Goal: Communication & Community: Answer question/provide support

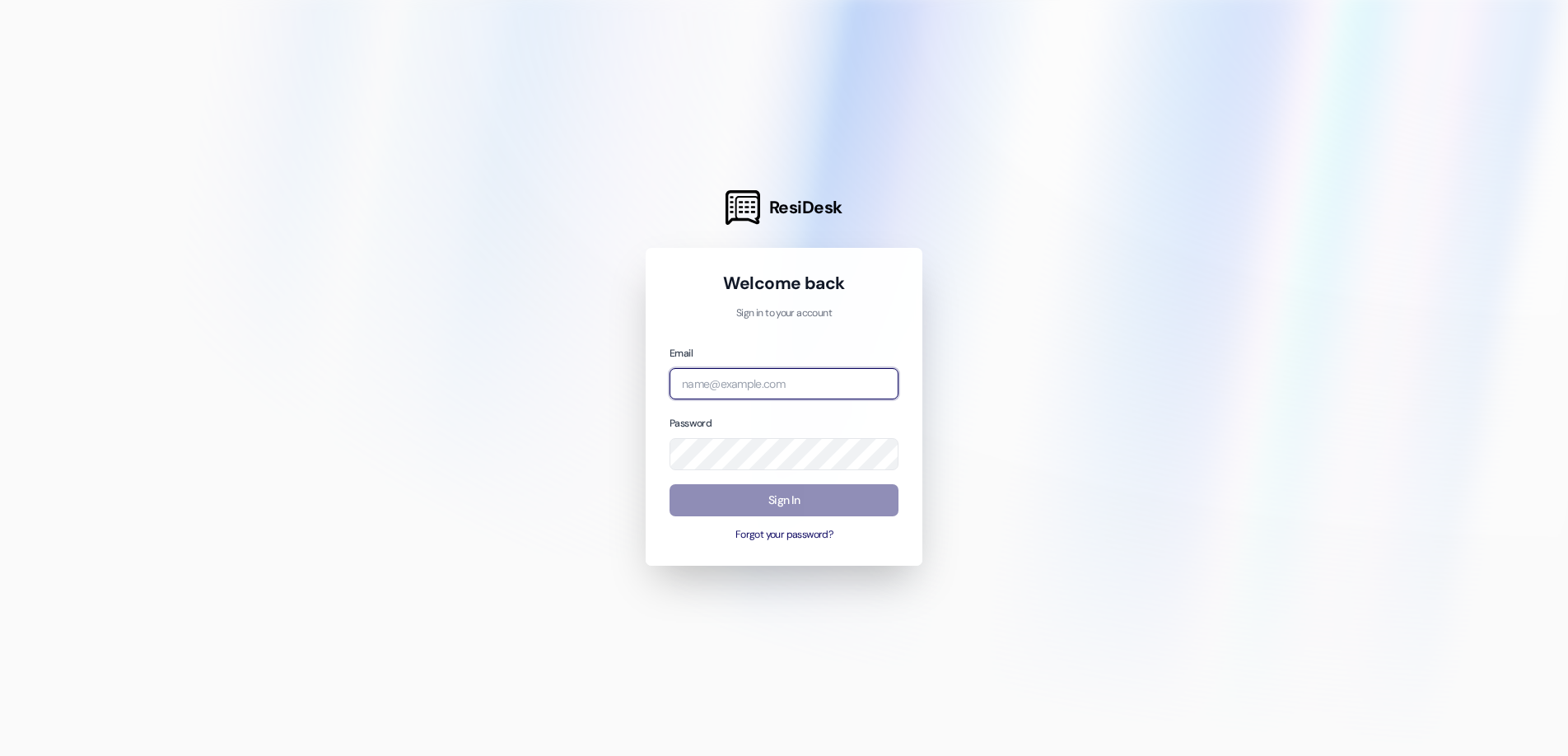
type input "[EMAIL_ADDRESS][DOMAIN_NAME]"
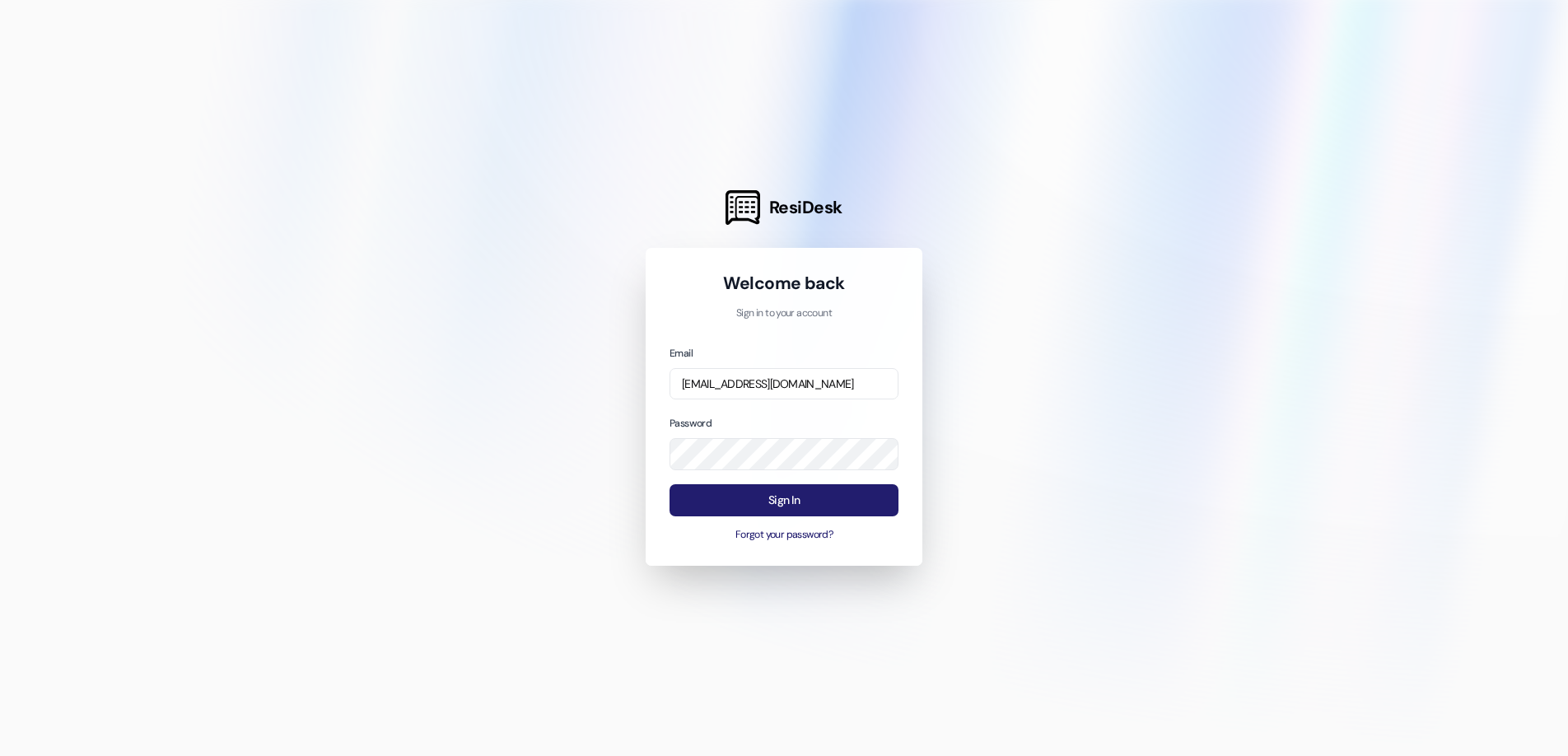
click at [696, 489] on button "Sign In" at bounding box center [784, 500] width 229 height 32
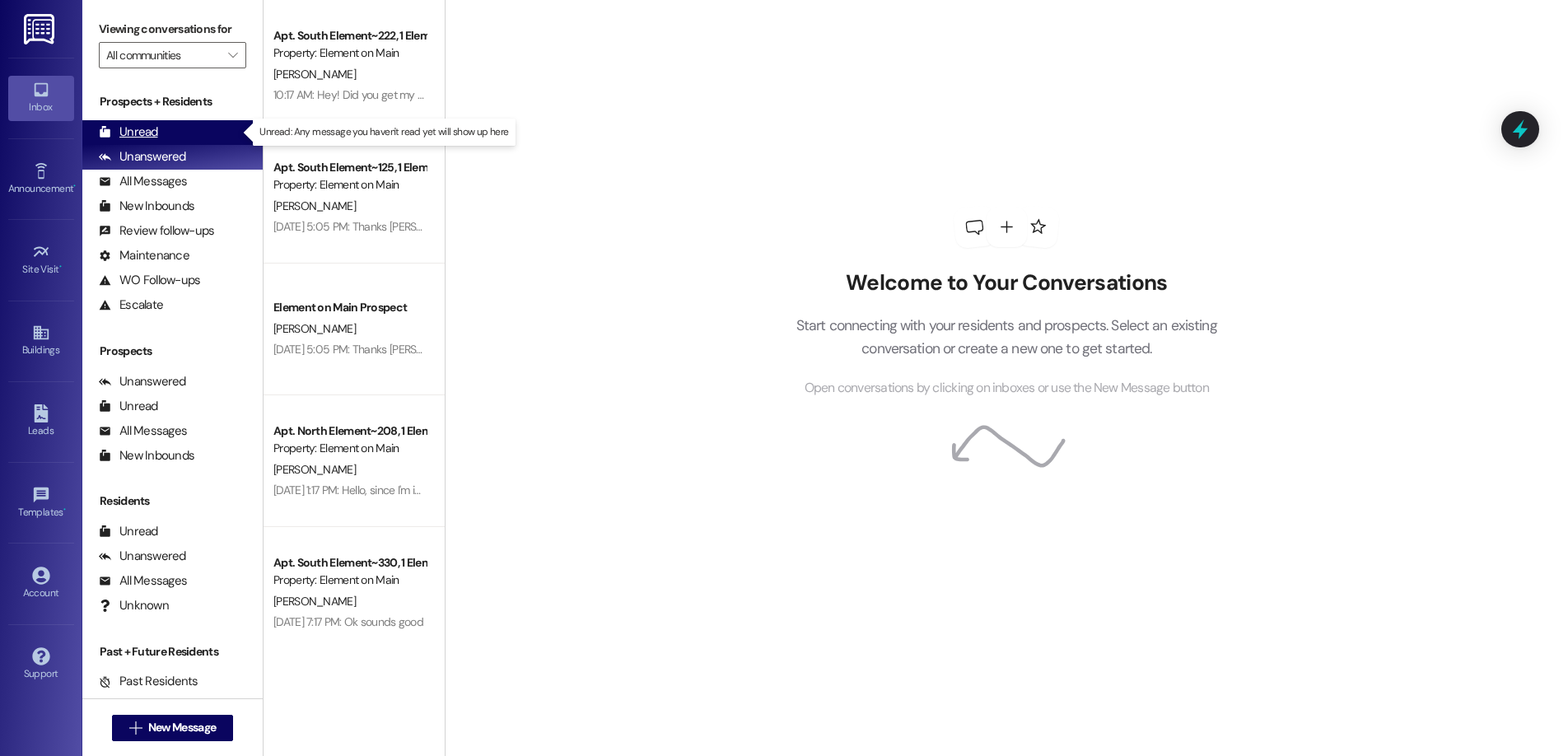
click at [141, 129] on div "Unread" at bounding box center [129, 132] width 60 height 17
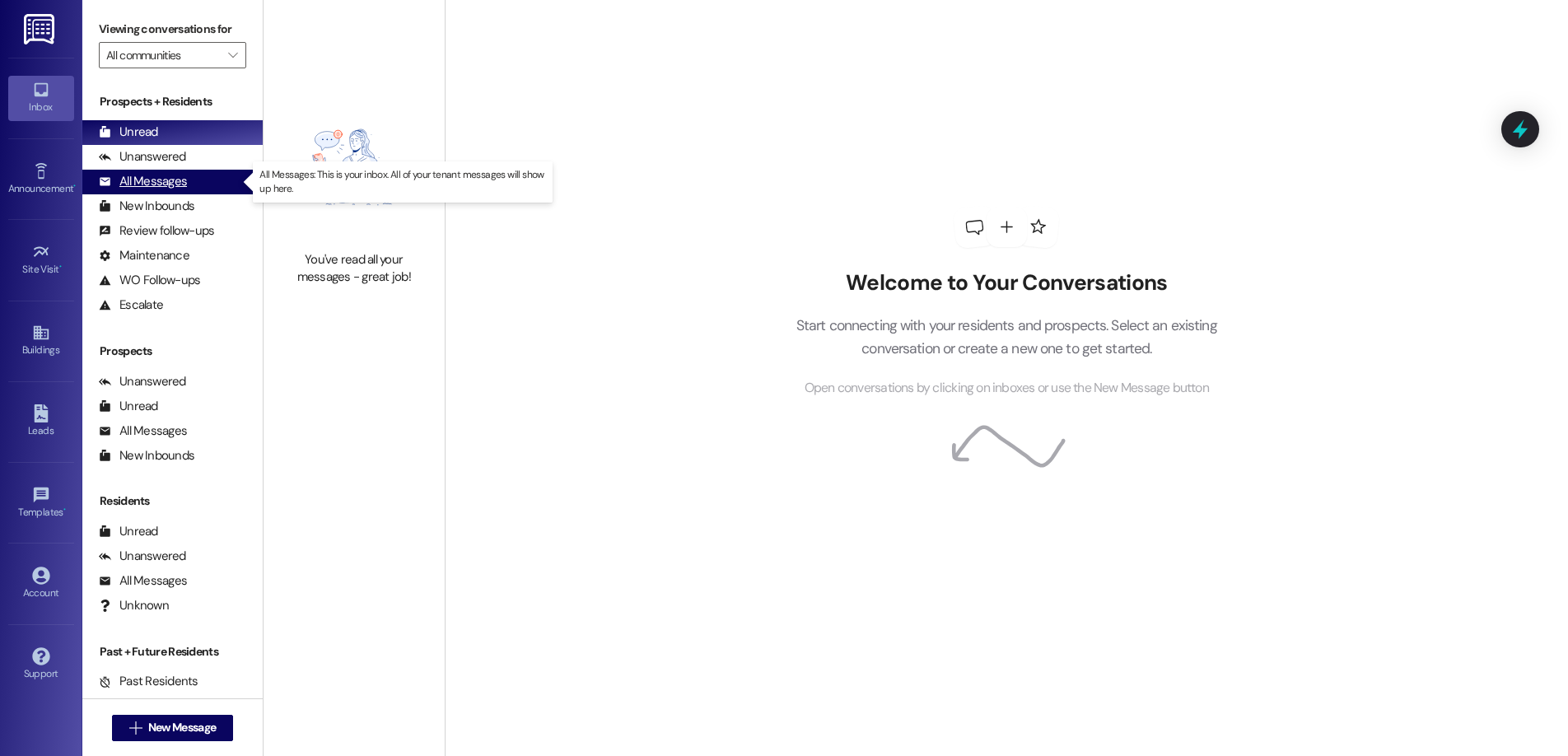
click at [138, 178] on div "All Messages" at bounding box center [143, 181] width 88 height 17
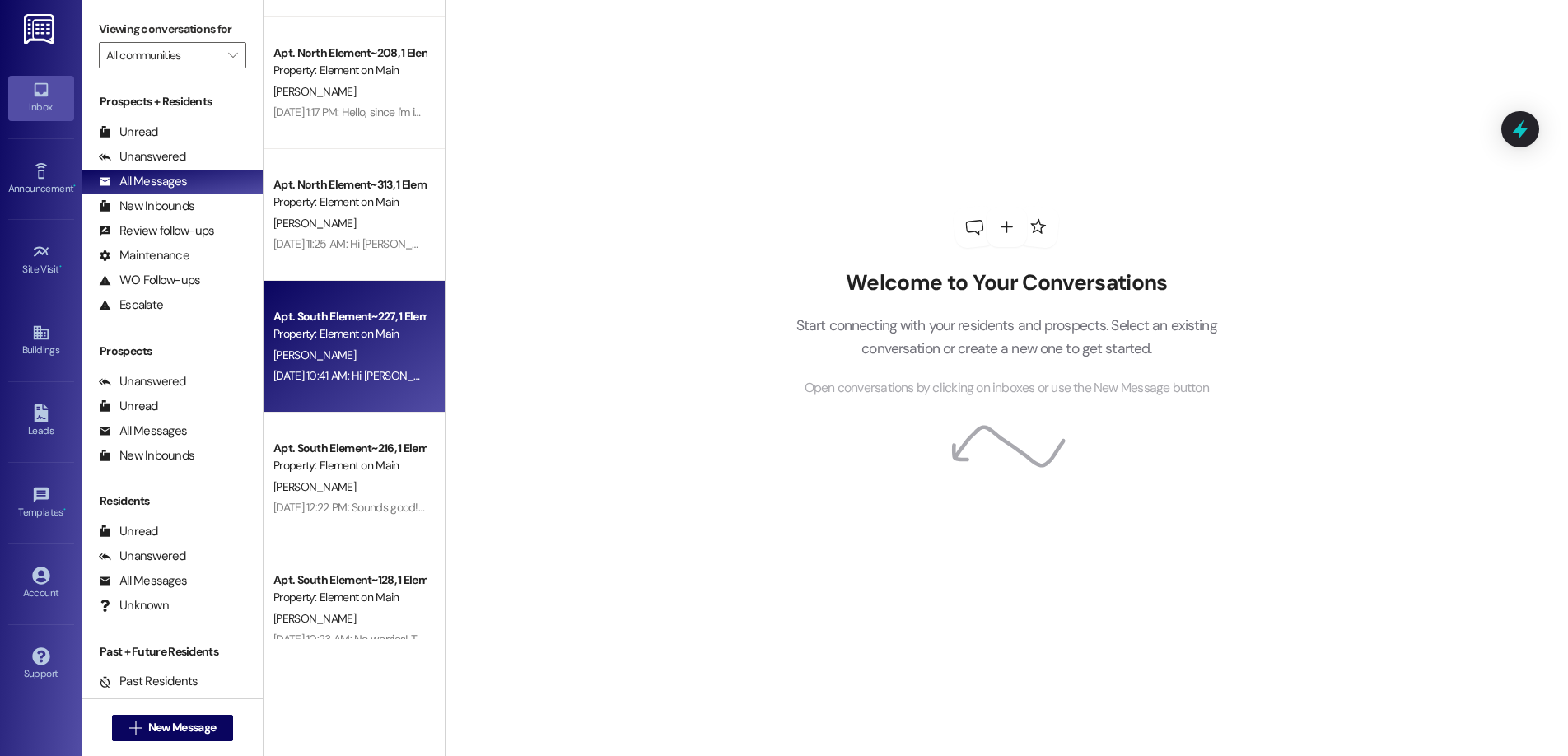
scroll to position [1564, 0]
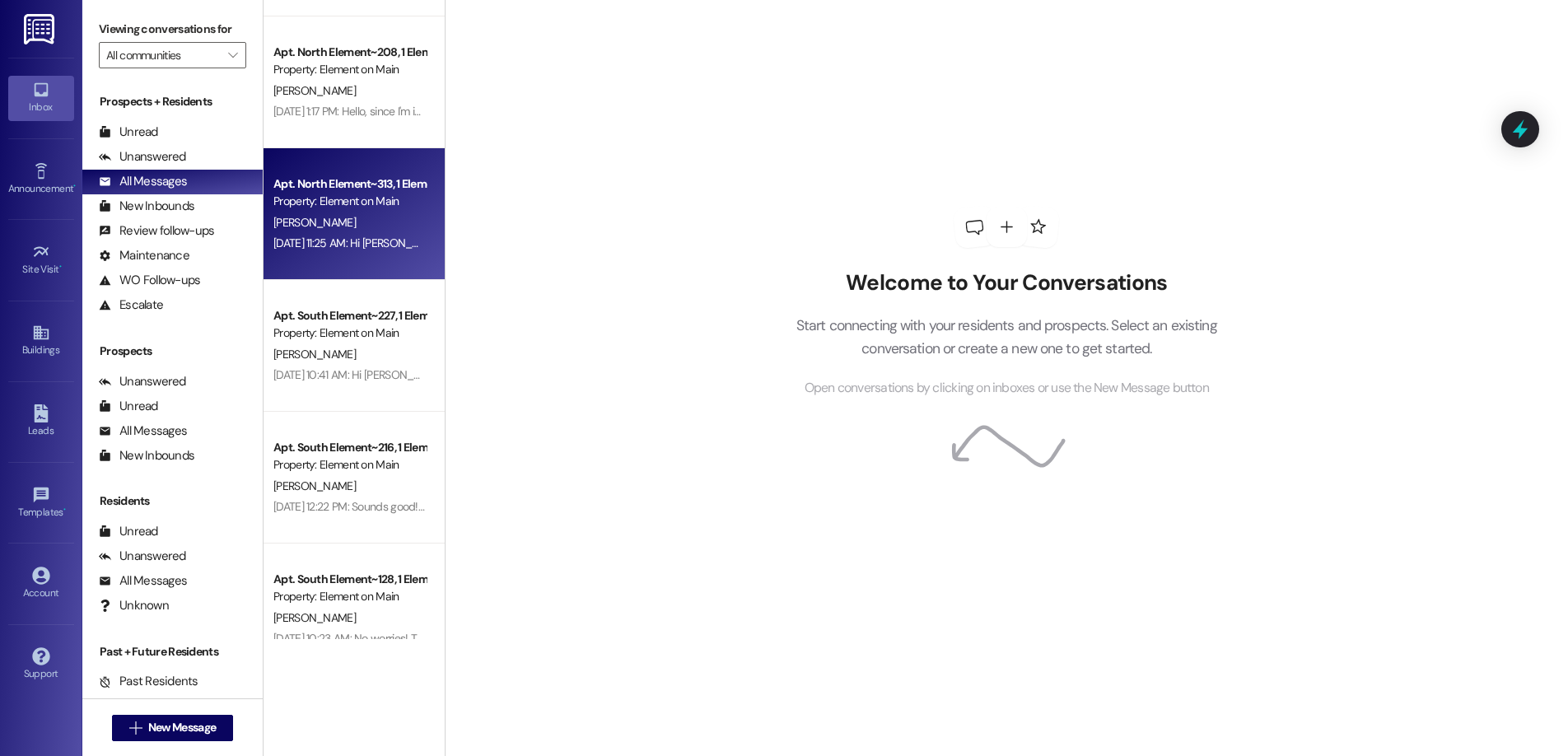
click at [360, 252] on div "[DATE] 11:25 AM: Hi [PERSON_NAME] This is [PERSON_NAME] at Element. I wanted to…" at bounding box center [349, 243] width 156 height 21
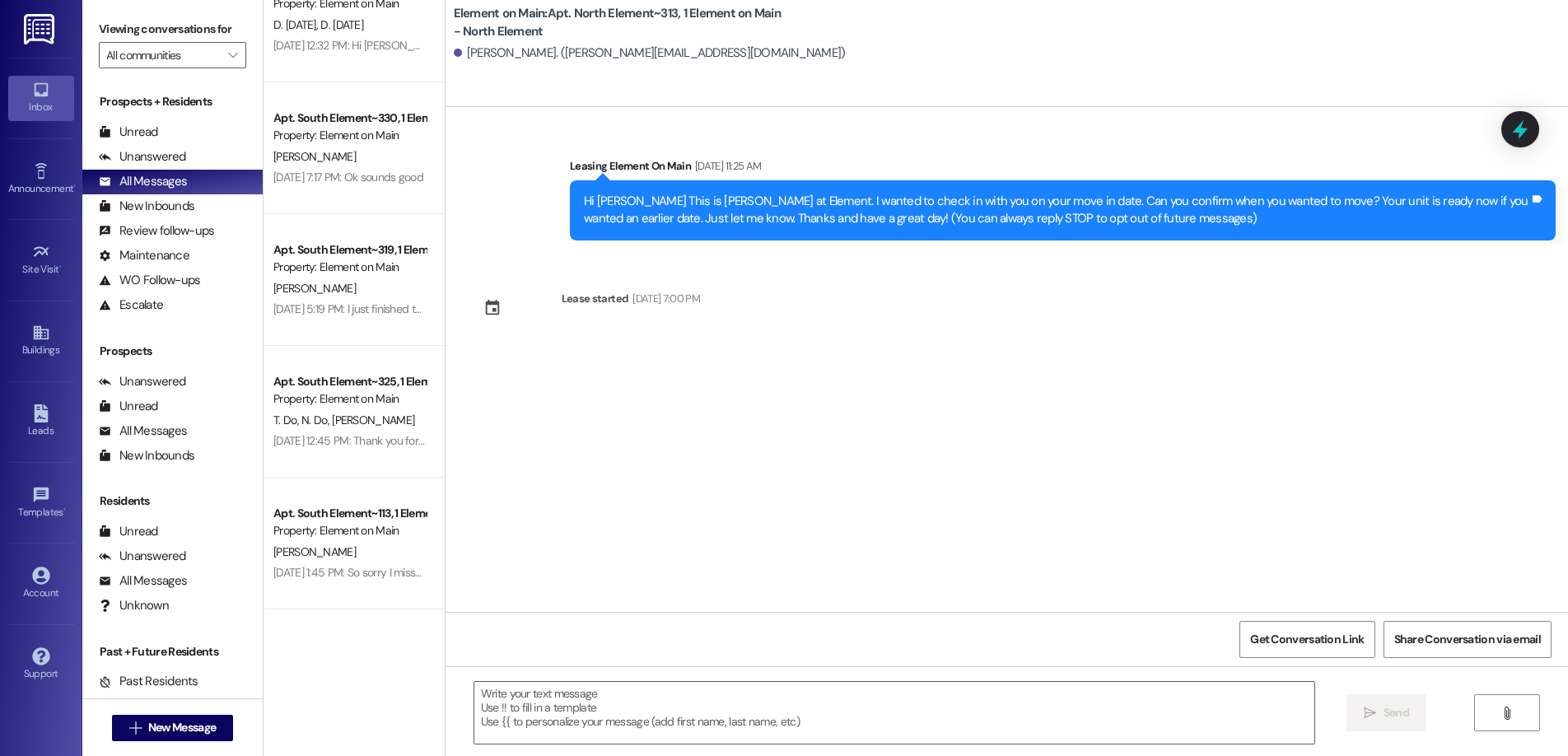
scroll to position [2881, 0]
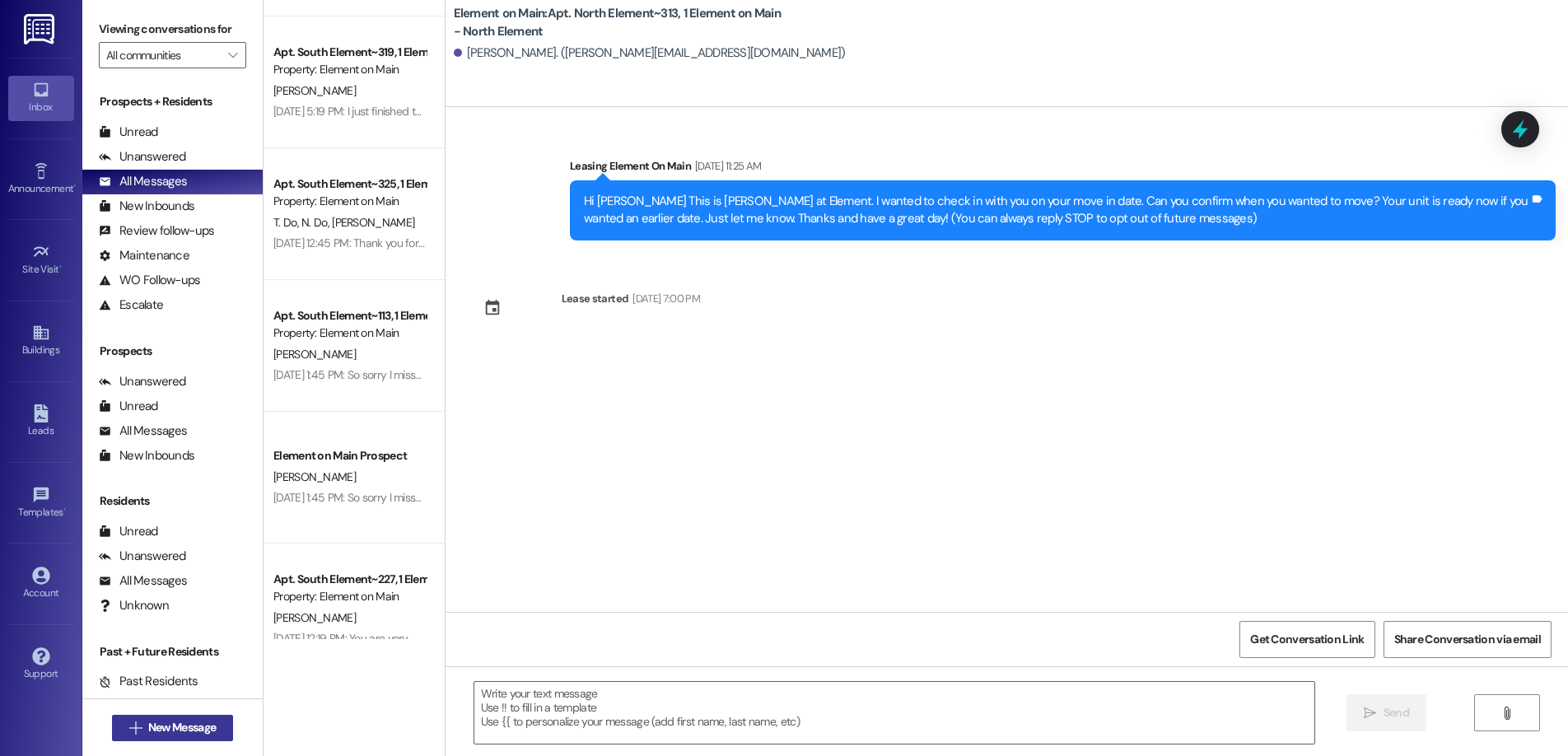
click at [158, 733] on span "New Message" at bounding box center [181, 727] width 68 height 17
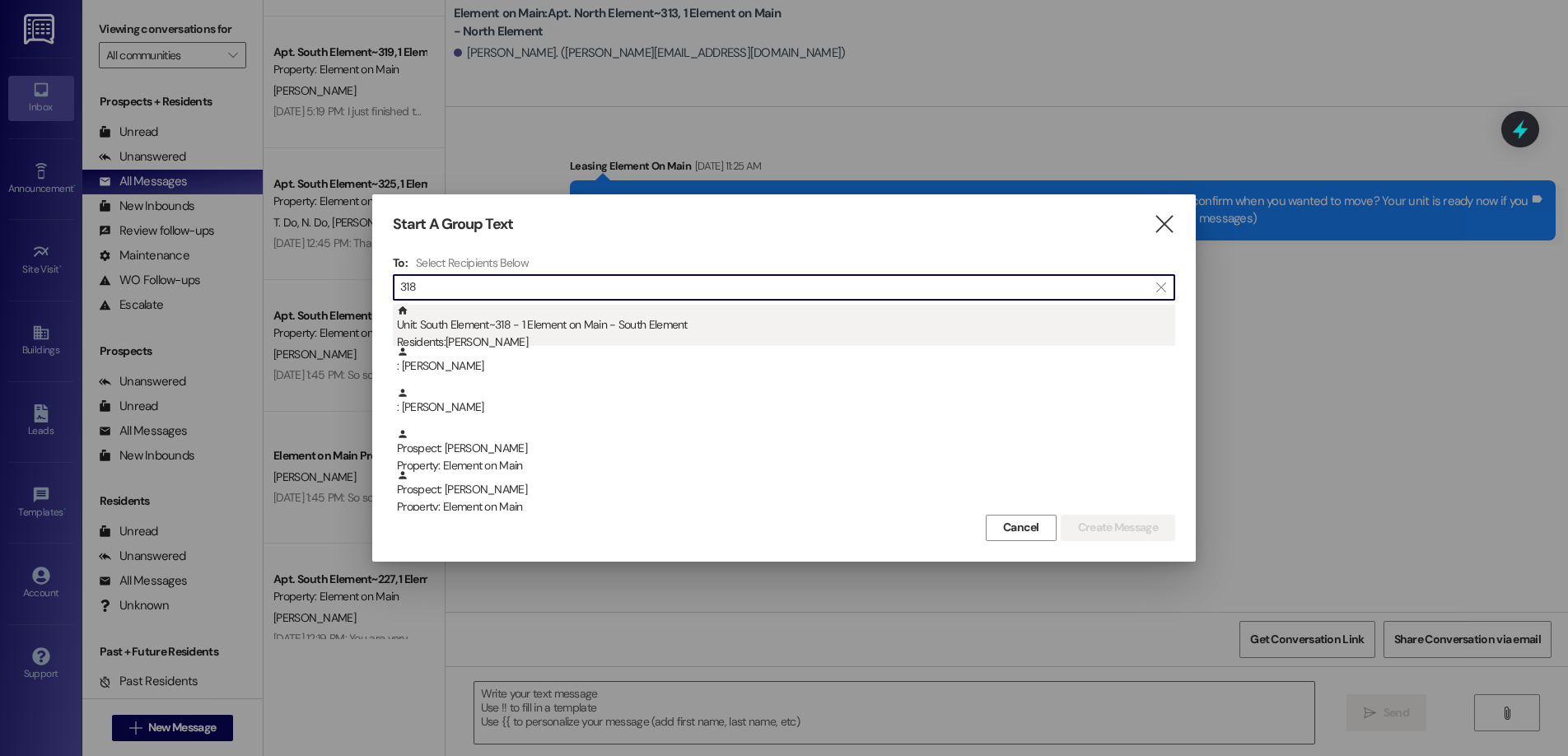
type input "318"
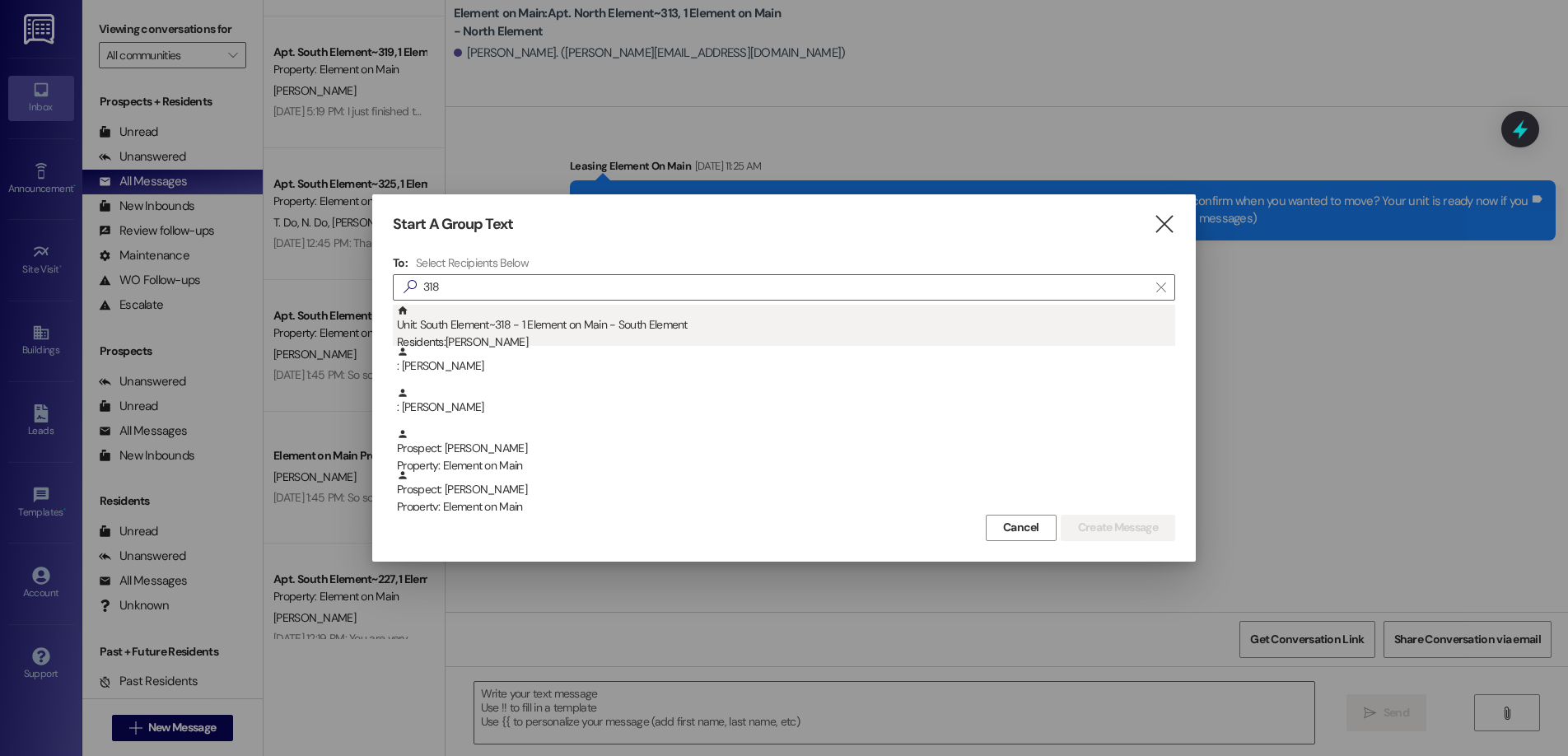
click at [481, 320] on div "Unit: South Element~318 - 1 Element on Main - South Element Residents: [PERSON_…" at bounding box center [785, 328] width 778 height 47
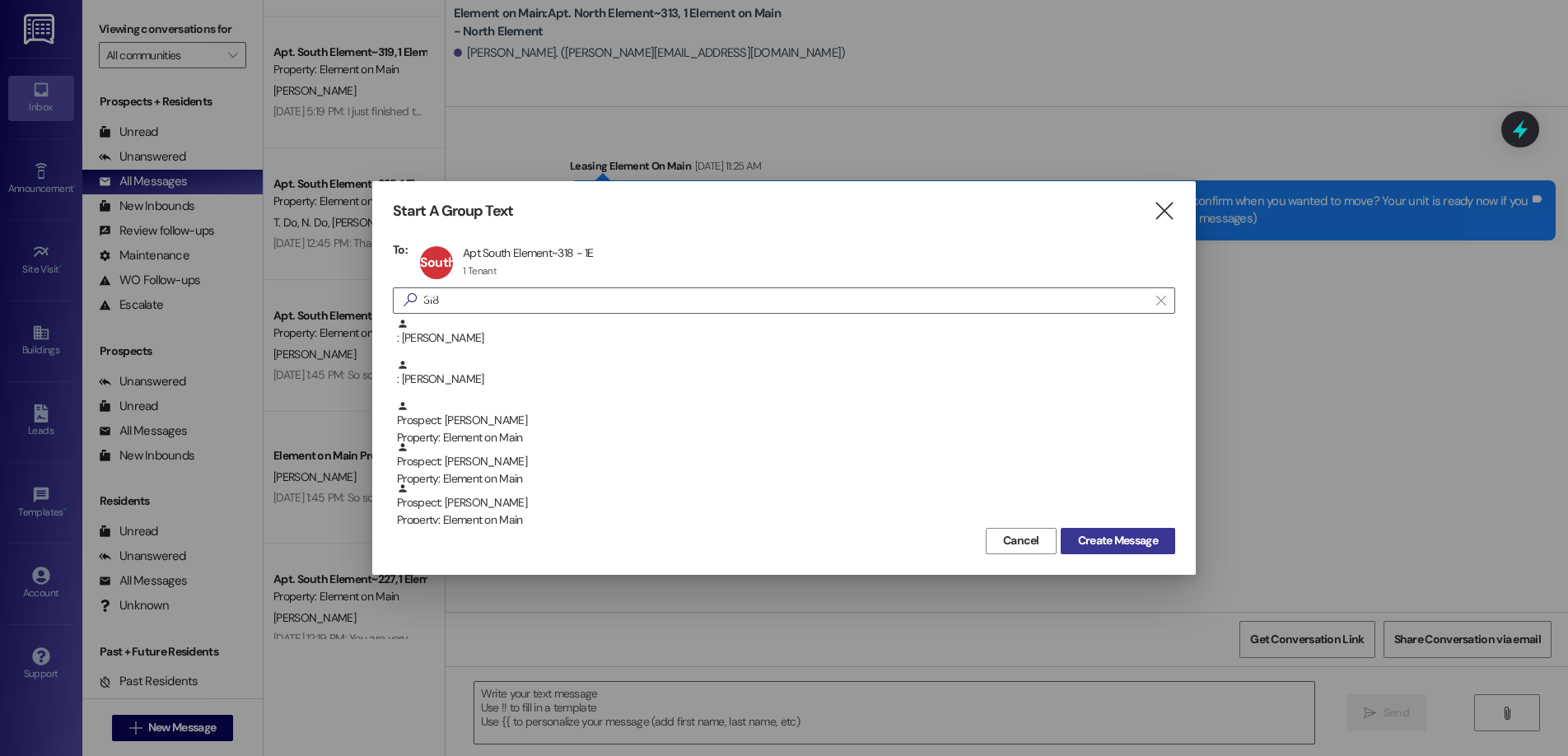
click at [1107, 538] on span "Create Message" at bounding box center [1118, 540] width 80 height 17
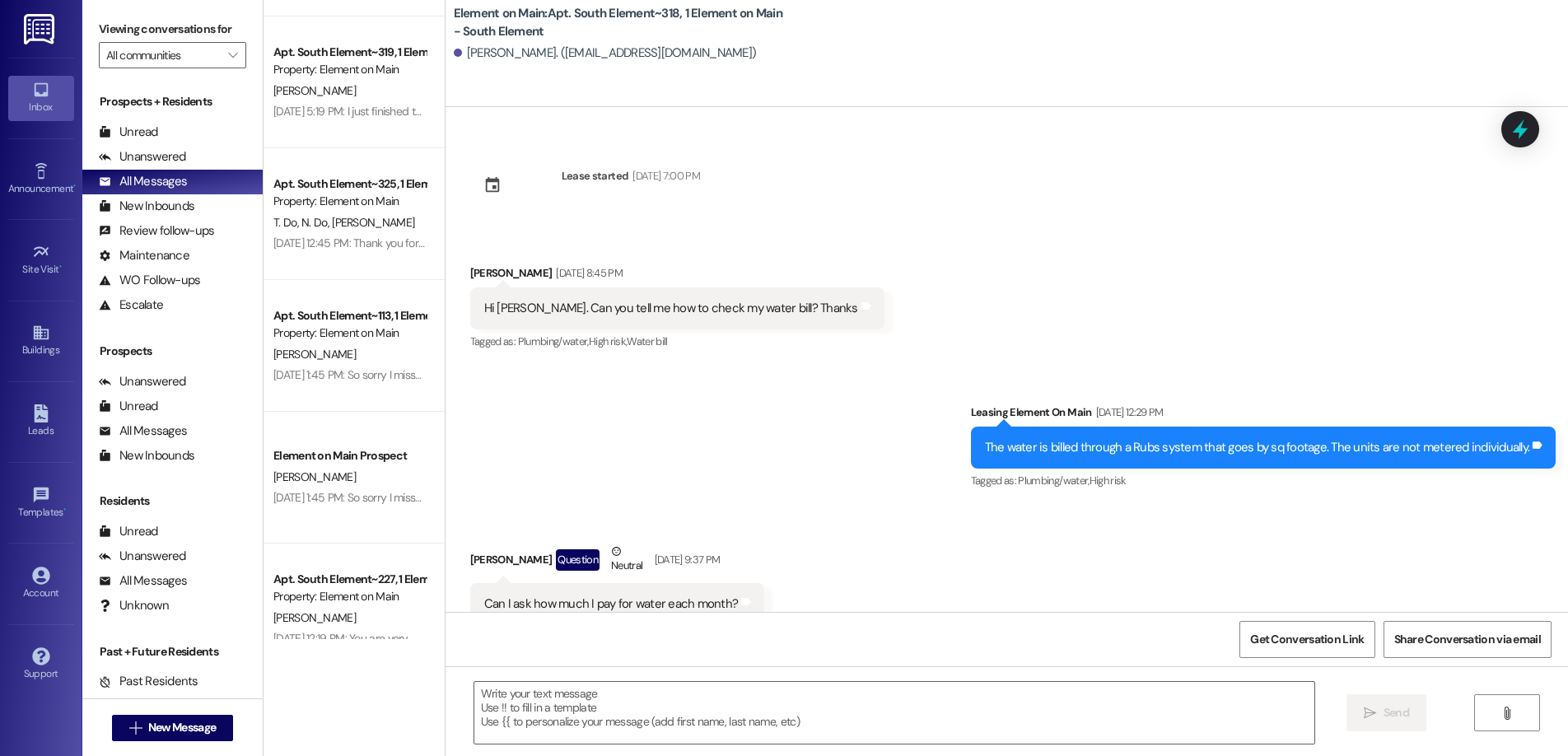
scroll to position [5571, 0]
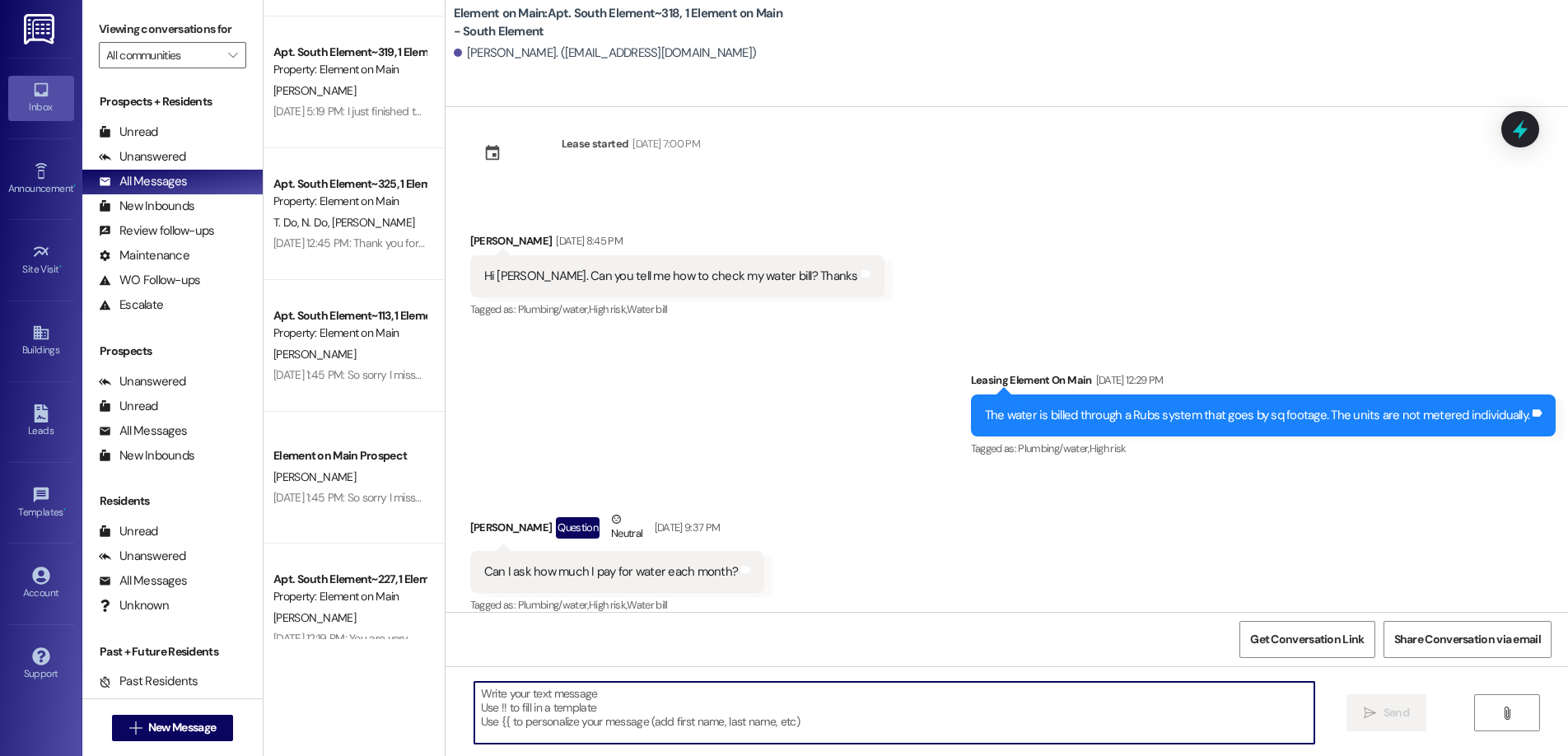
click at [500, 706] on textarea at bounding box center [894, 712] width 840 height 62
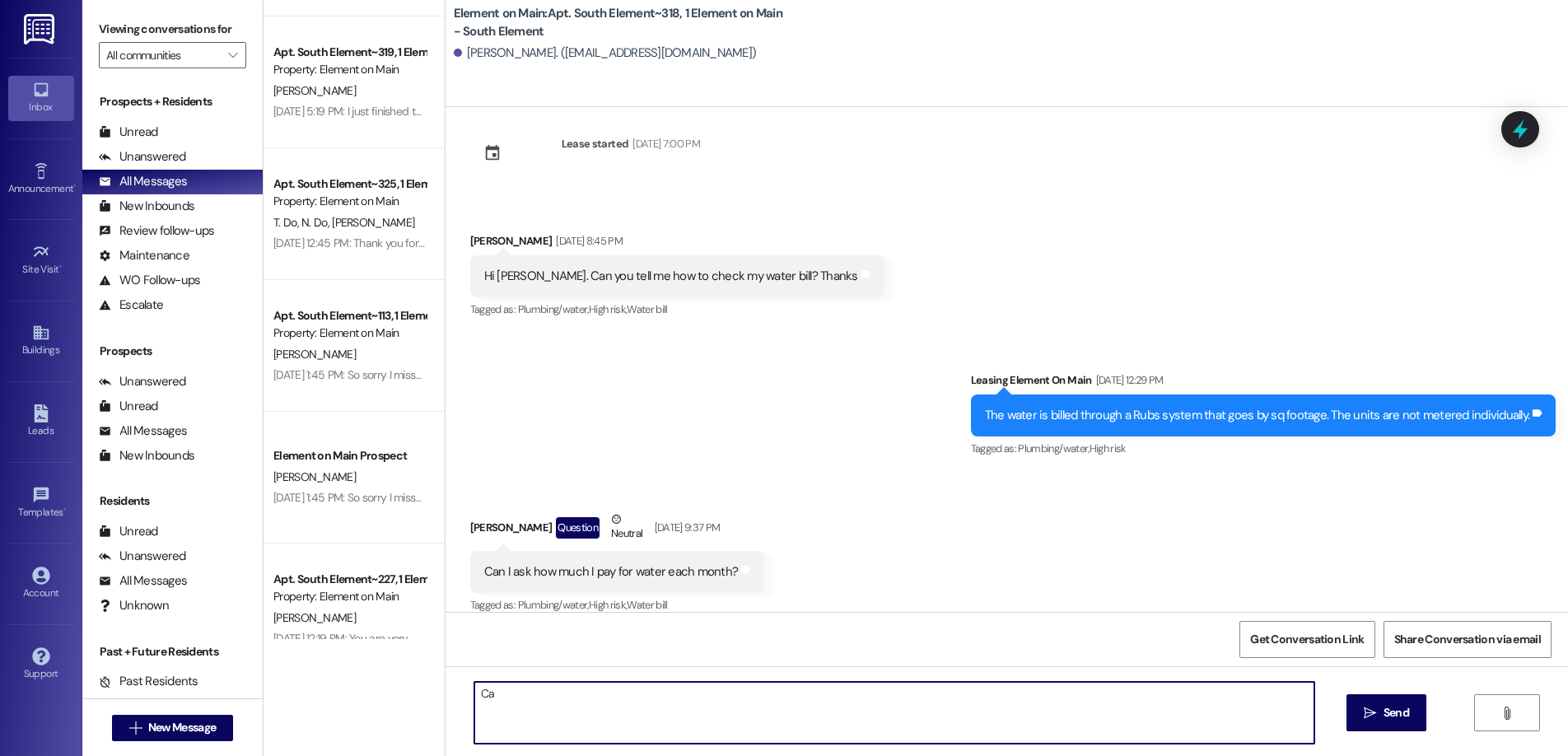
type textarea "C"
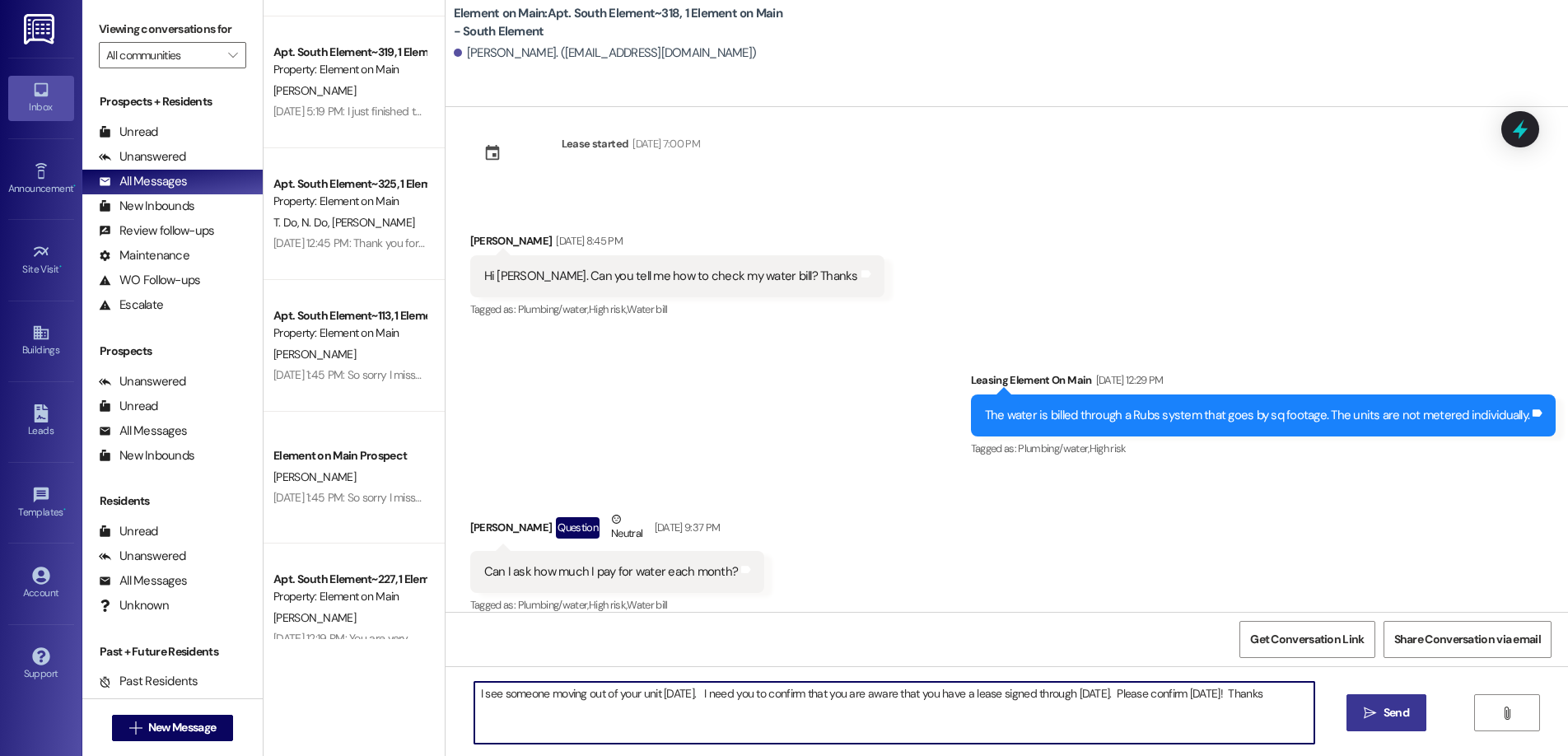
type textarea "I see someone moving out of your unit [DATE]. I need you to confirm that you ar…"
click at [1388, 709] on span "Send" at bounding box center [1397, 712] width 25 height 17
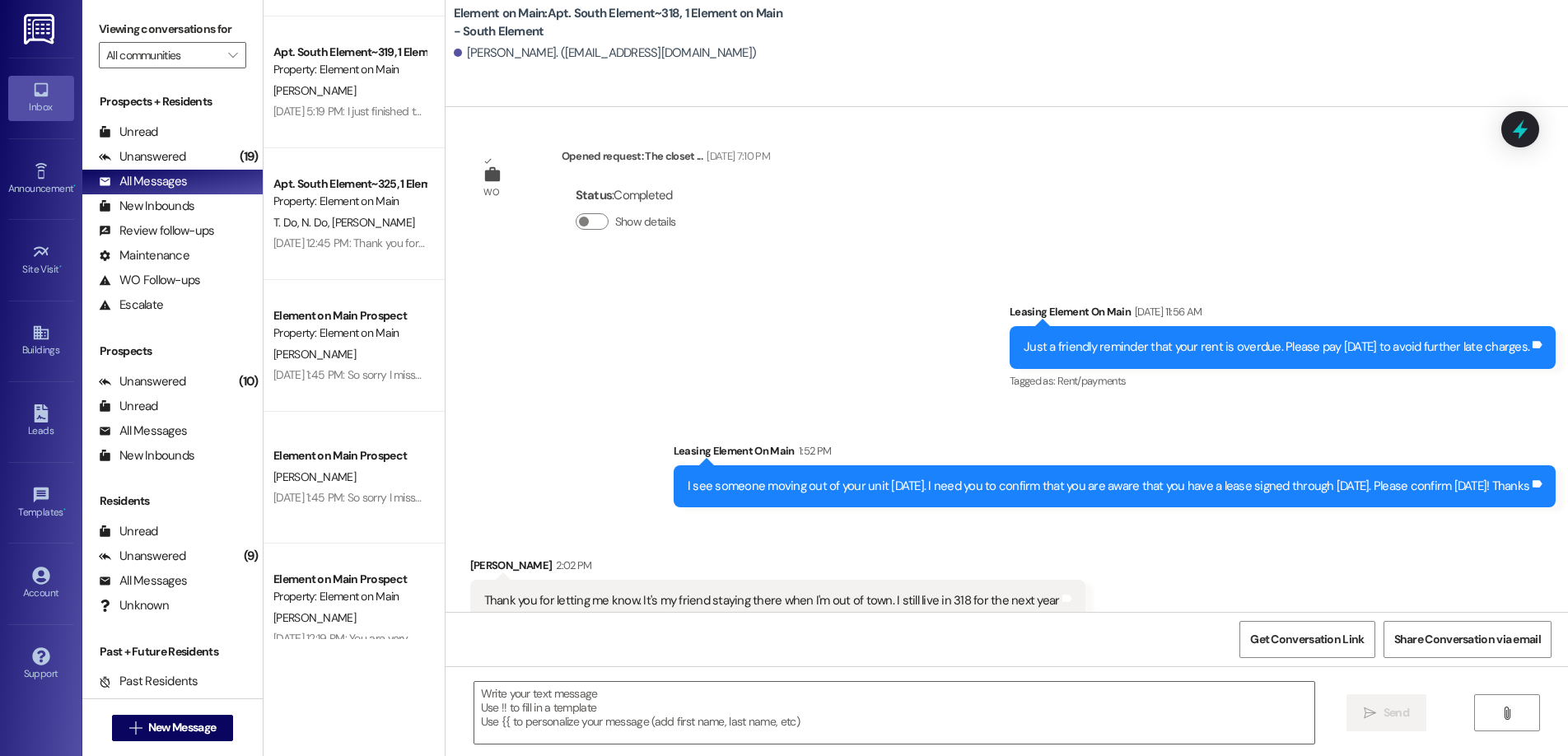
scroll to position [6095, 0]
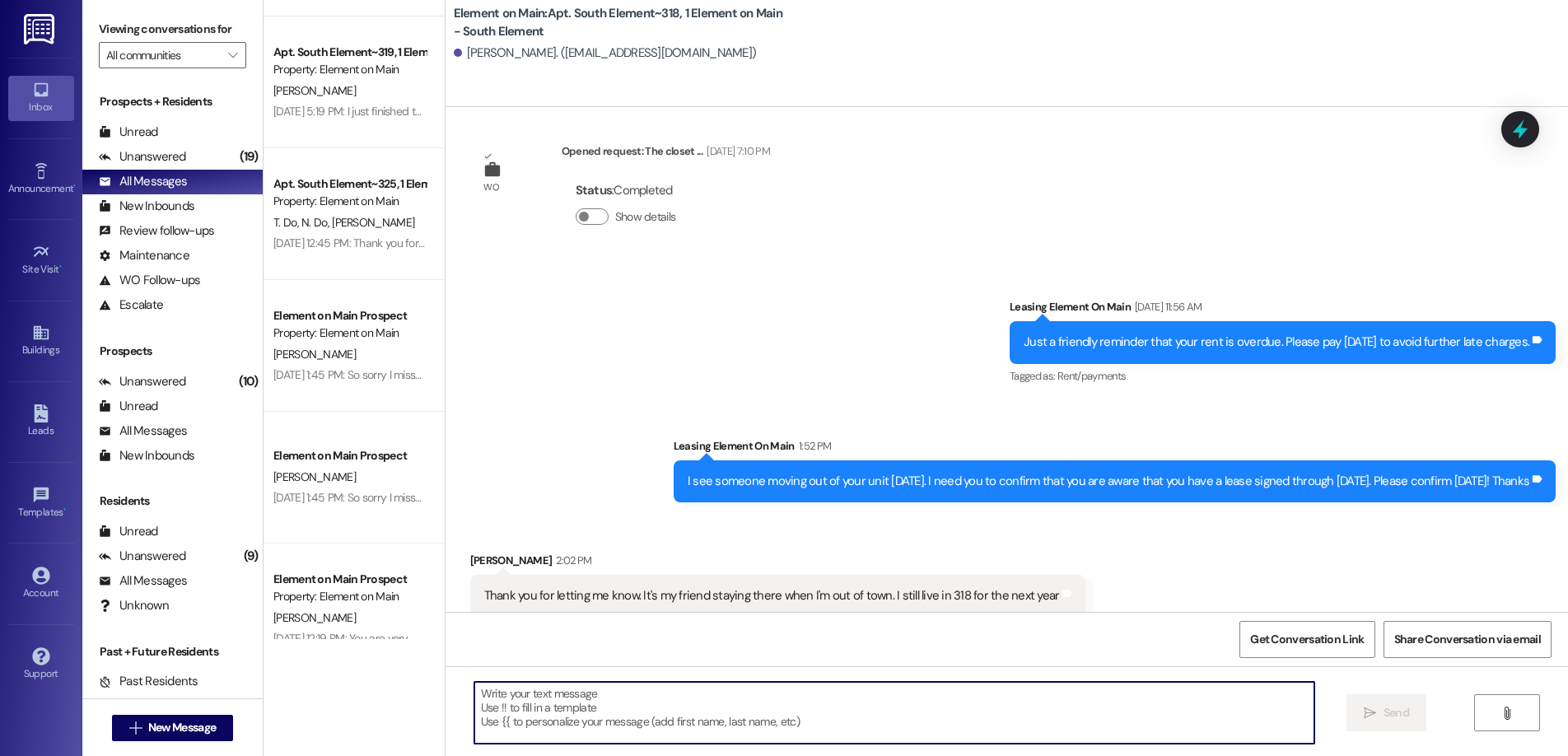
click at [481, 691] on textarea at bounding box center [894, 712] width 840 height 62
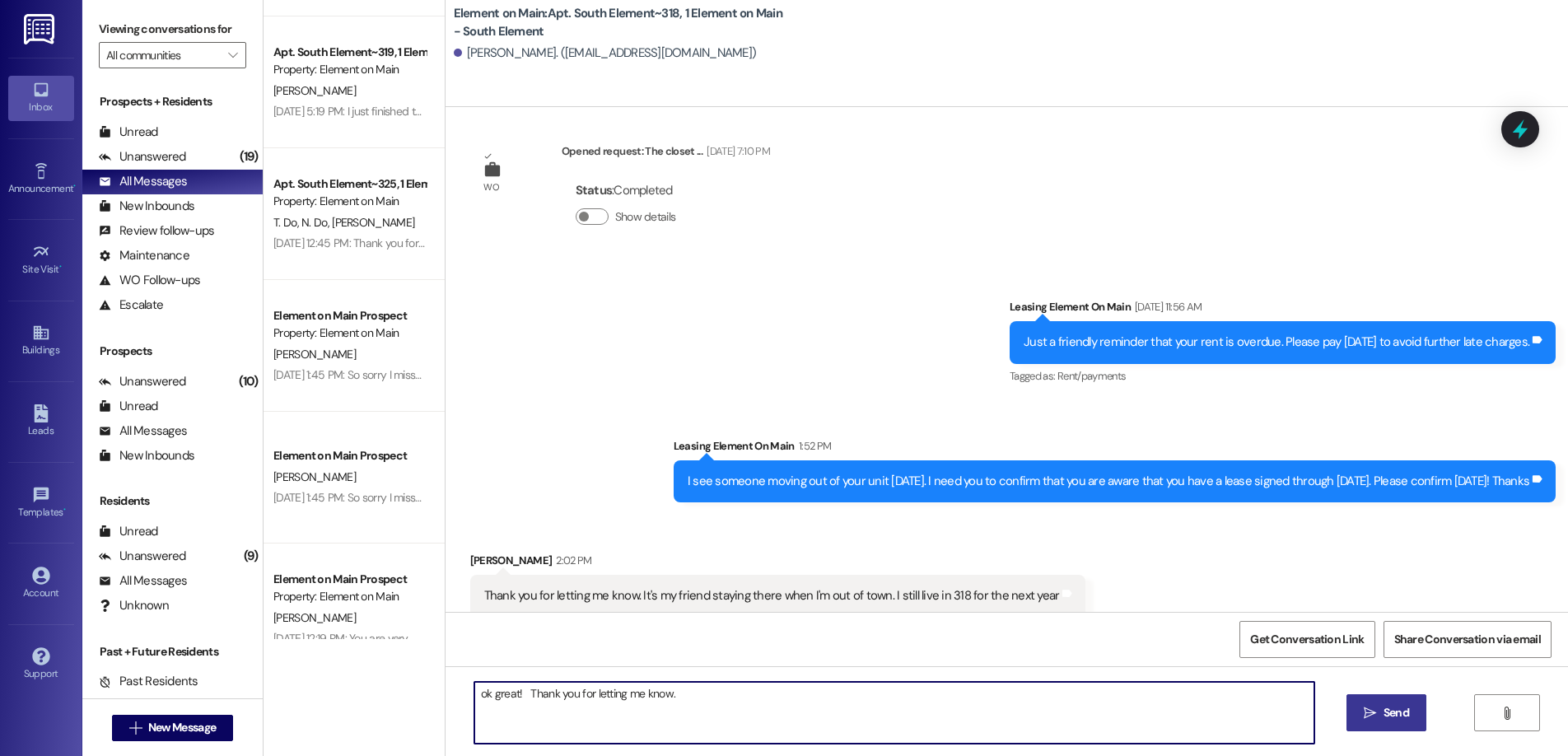
type textarea "ok great! Thank you for letting me know."
click at [1393, 701] on button " Send" at bounding box center [1387, 712] width 80 height 37
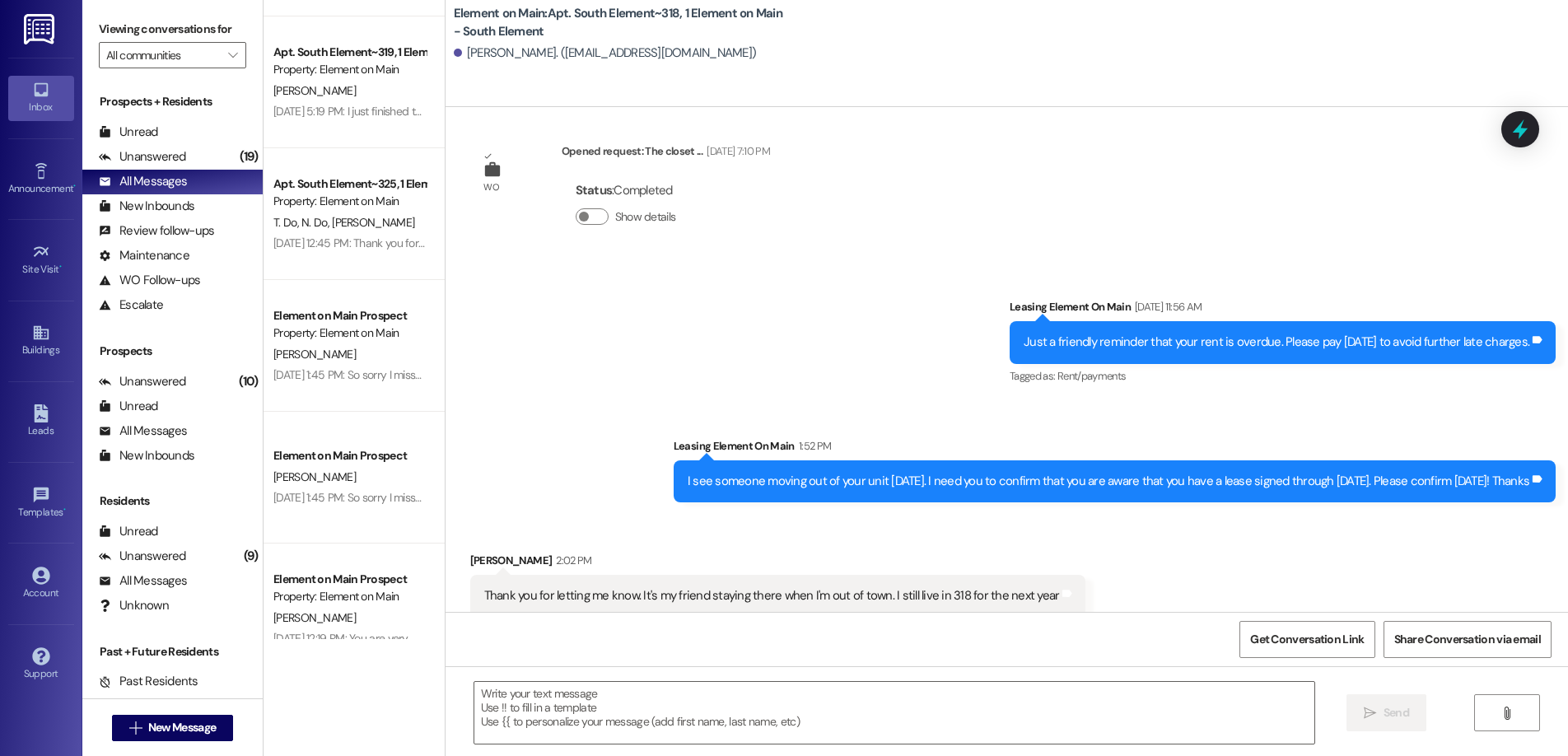
scroll to position [6211, 0]
